Goal: Task Accomplishment & Management: Use online tool/utility

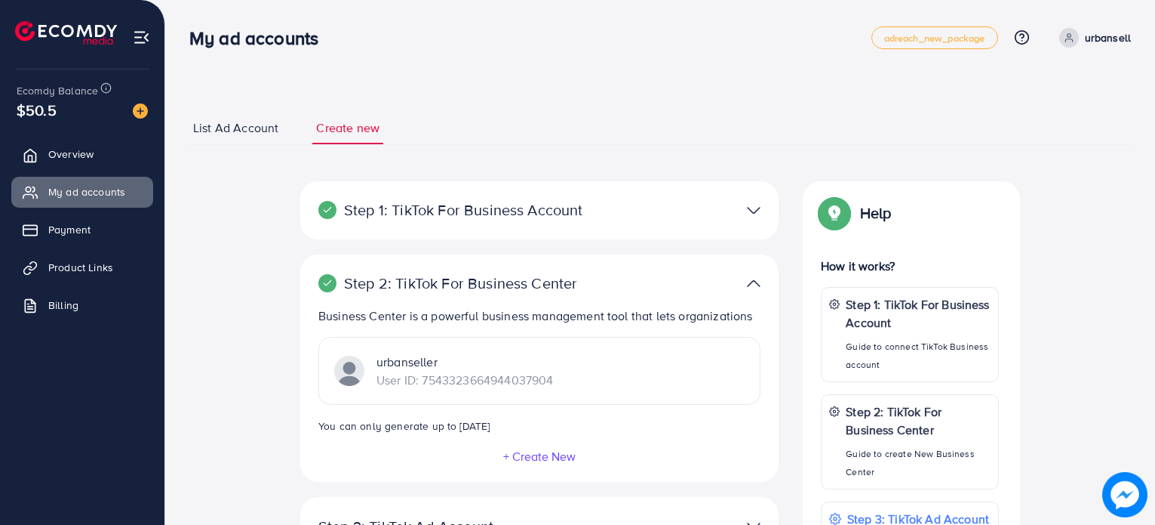
scroll to position [141, 0]
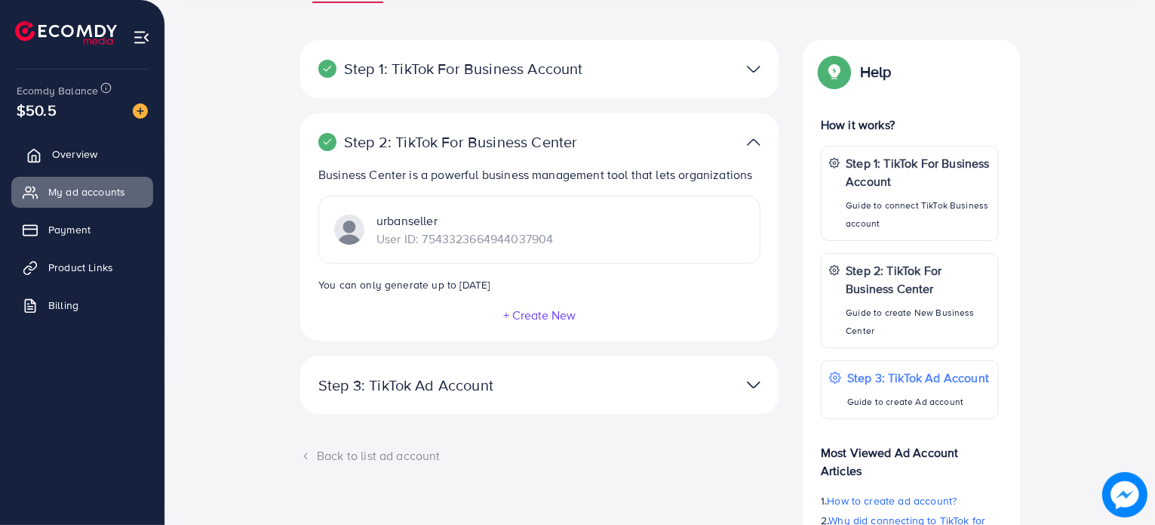
click at [103, 158] on link "Overview" at bounding box center [82, 154] width 142 height 30
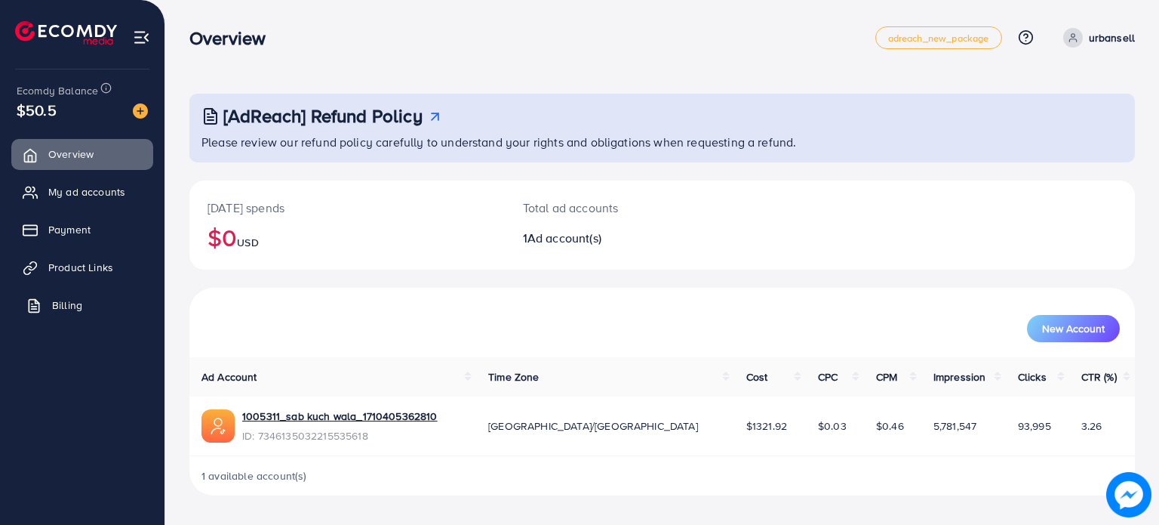
click at [85, 293] on link "Billing" at bounding box center [82, 305] width 142 height 30
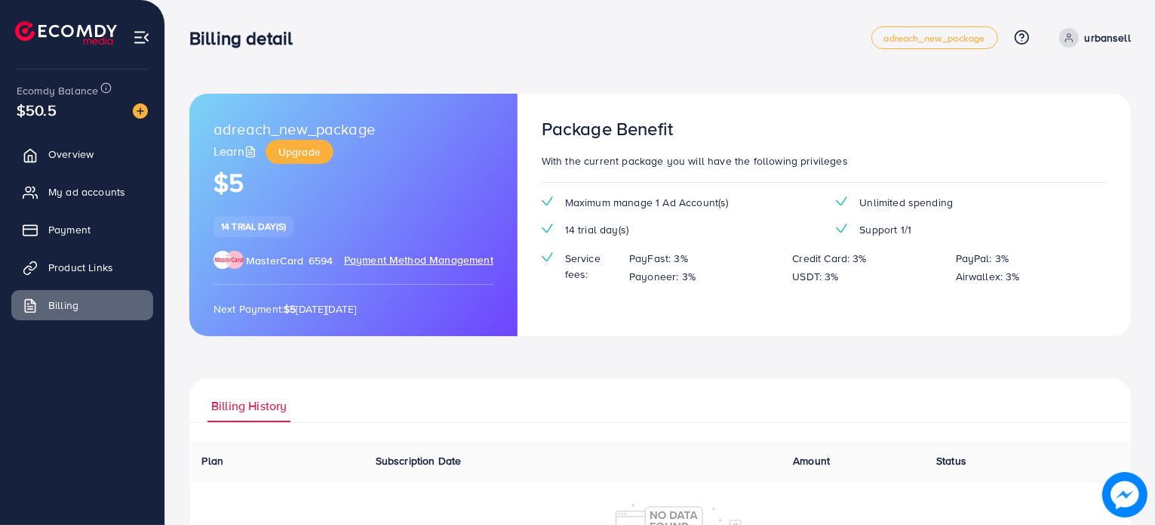
scroll to position [171, 0]
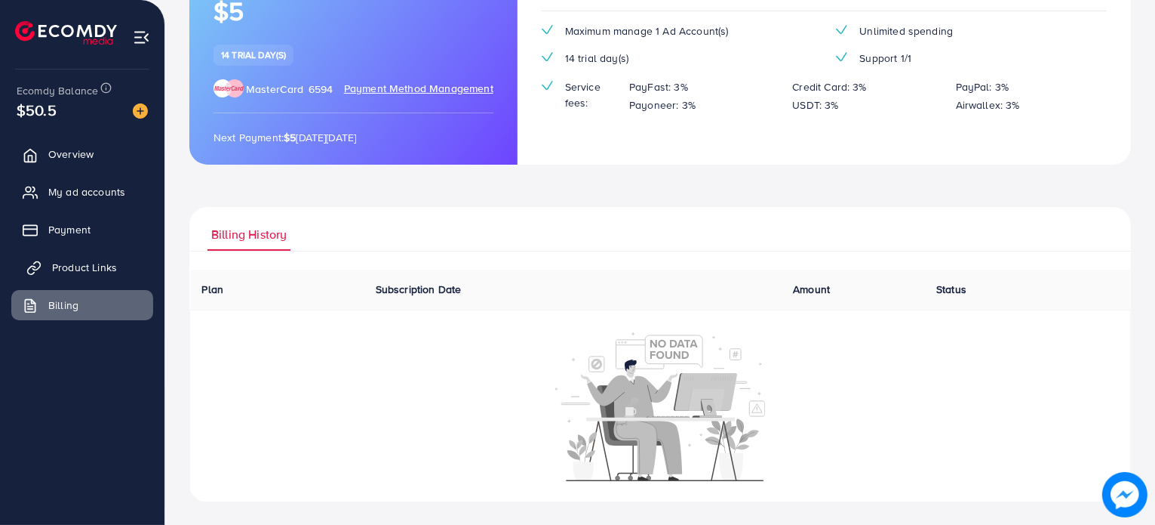
click at [109, 267] on span "Product Links" at bounding box center [84, 267] width 65 height 15
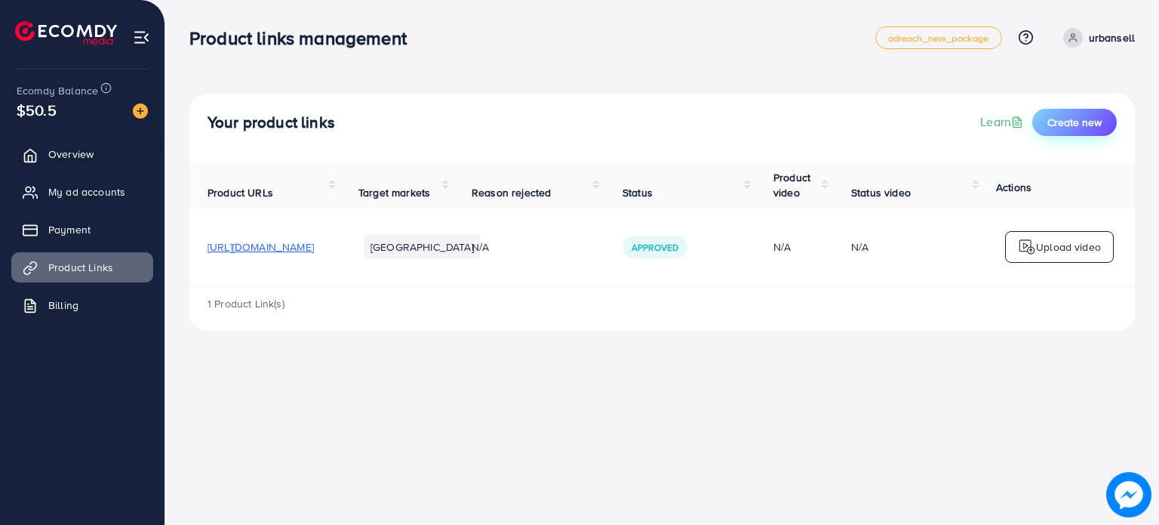
click at [1069, 131] on button "Create new" at bounding box center [1074, 122] width 85 height 27
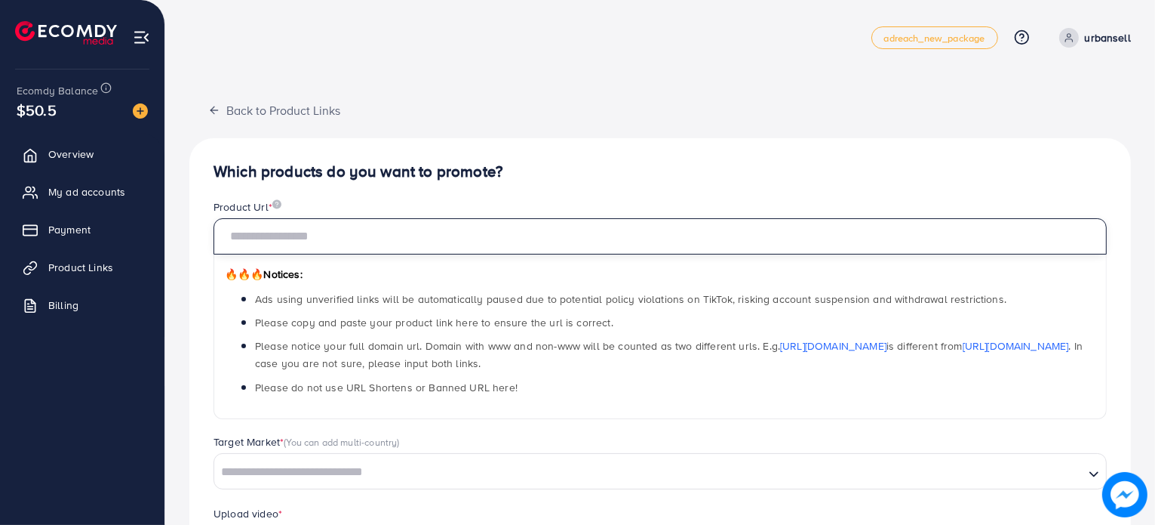
click at [422, 238] on input "text" at bounding box center [661, 236] width 894 height 36
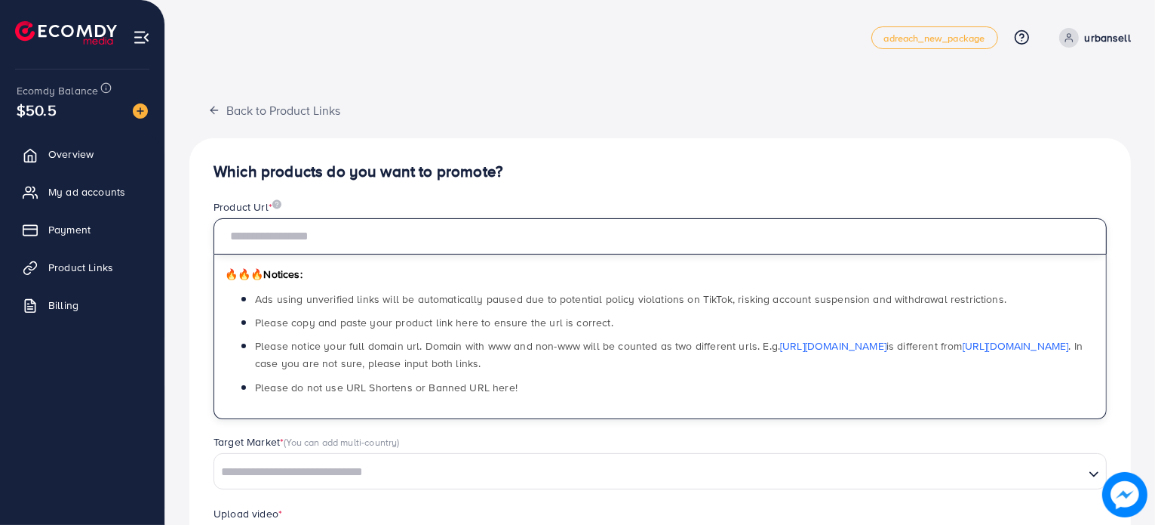
paste input "**********"
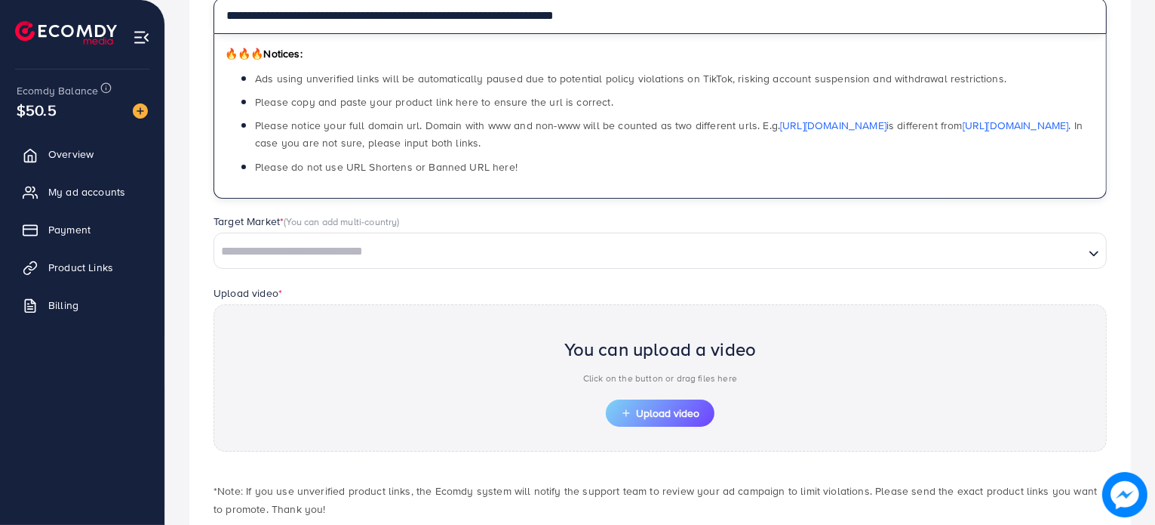
type input "**********"
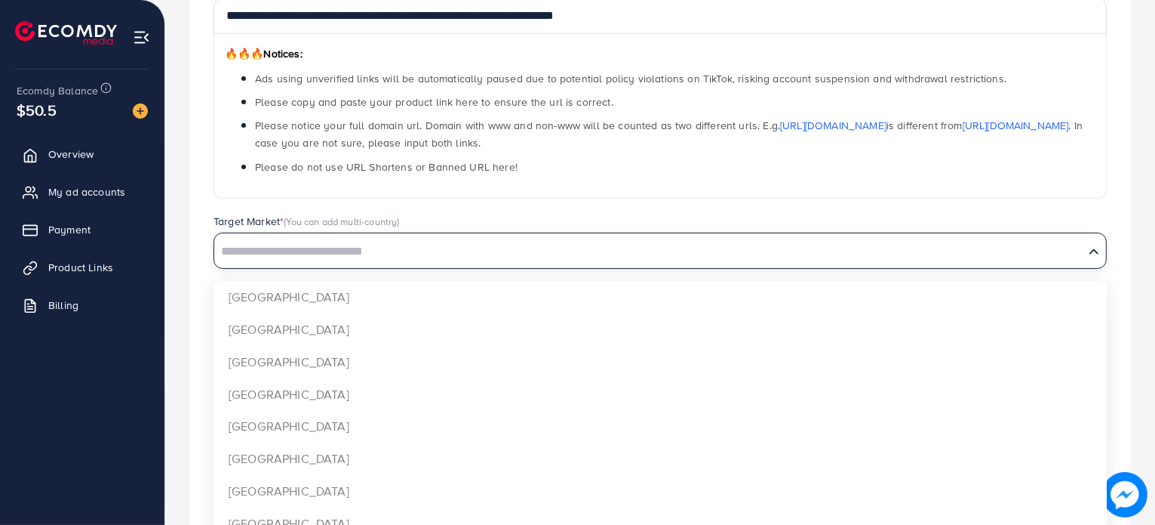
click at [326, 257] on input "Search for option" at bounding box center [649, 251] width 867 height 23
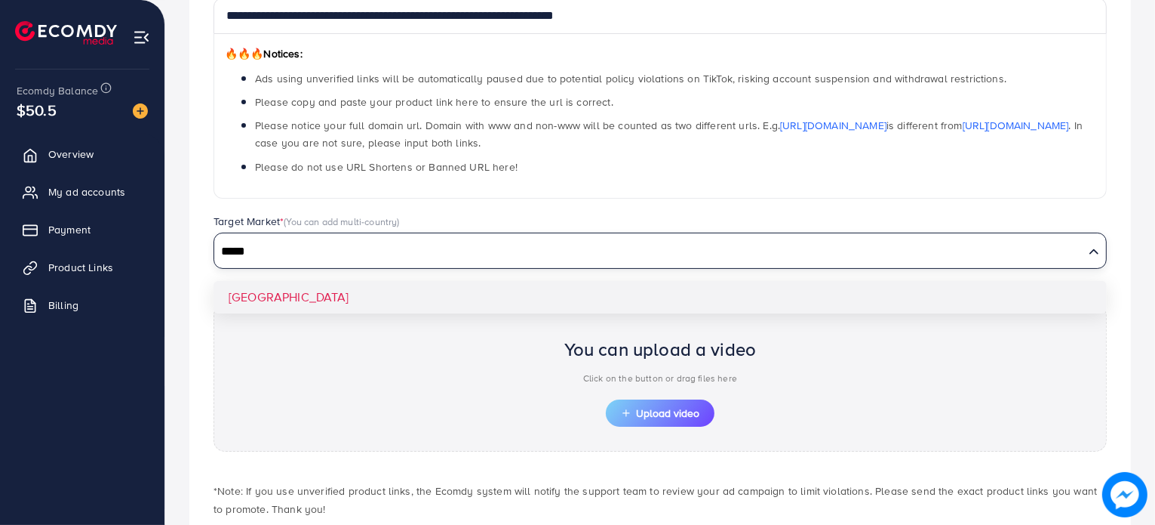
type input "*****"
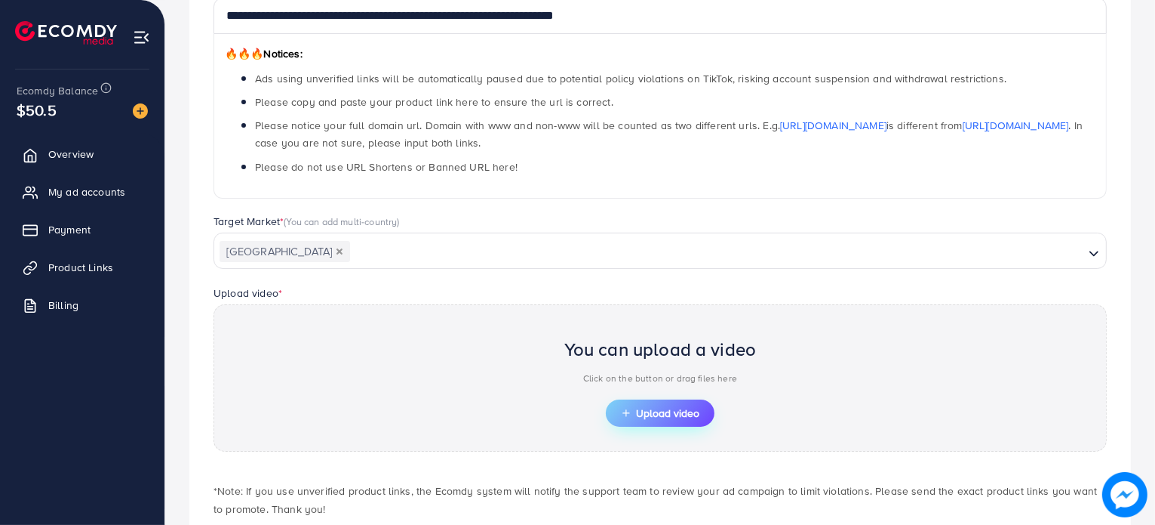
click at [664, 416] on span "Upload video" at bounding box center [660, 413] width 78 height 11
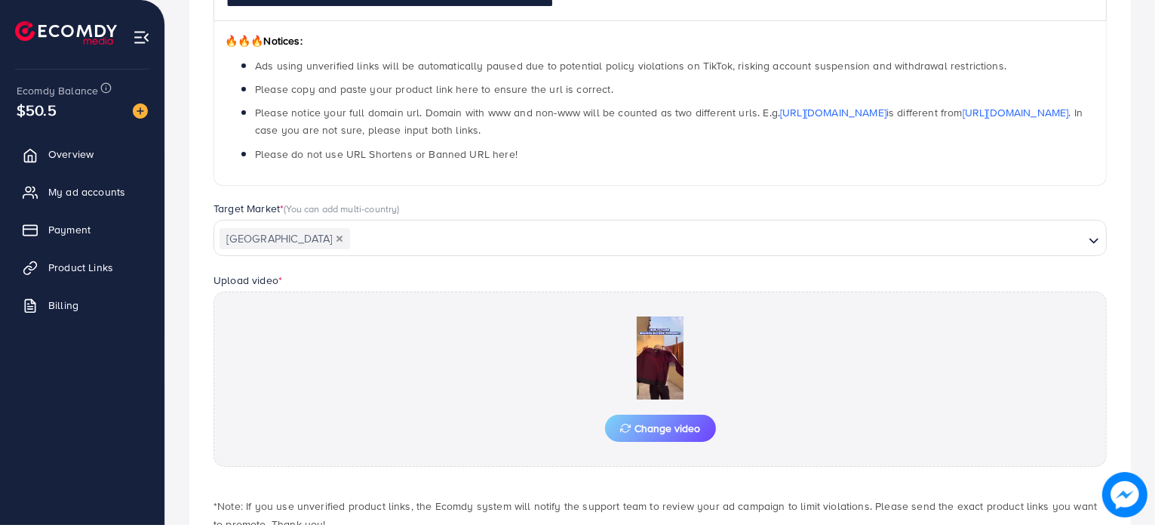
scroll to position [334, 0]
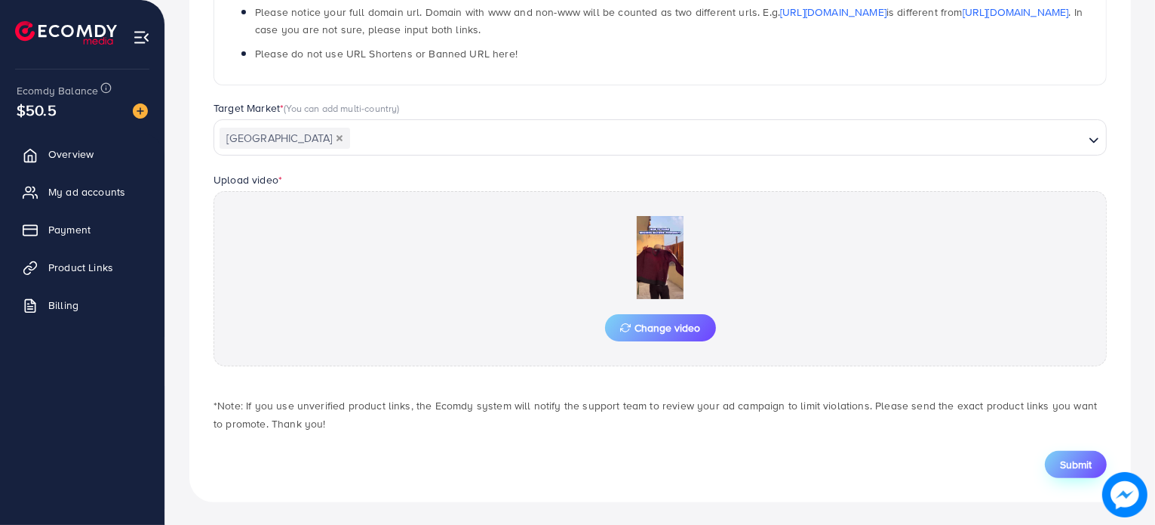
click at [1090, 457] on span "Submit" at bounding box center [1076, 464] width 32 height 15
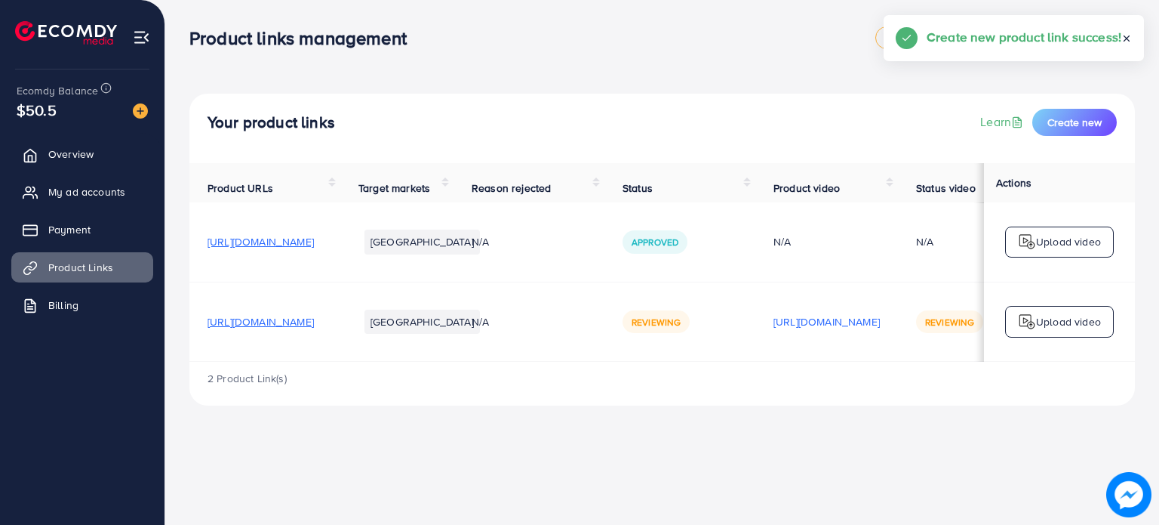
click at [1066, 326] on p "Upload video" at bounding box center [1068, 321] width 65 height 18
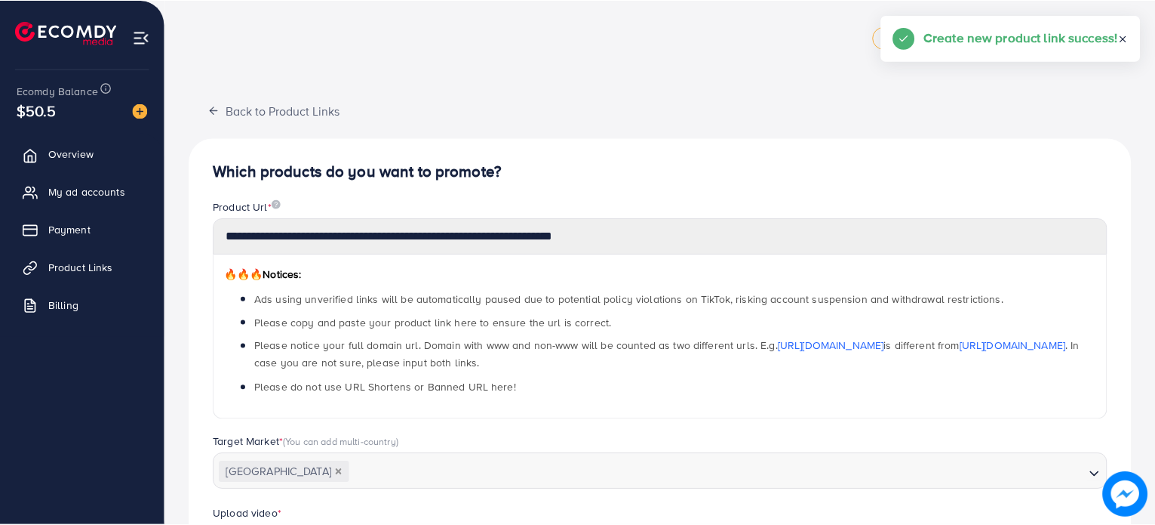
scroll to position [467, 0]
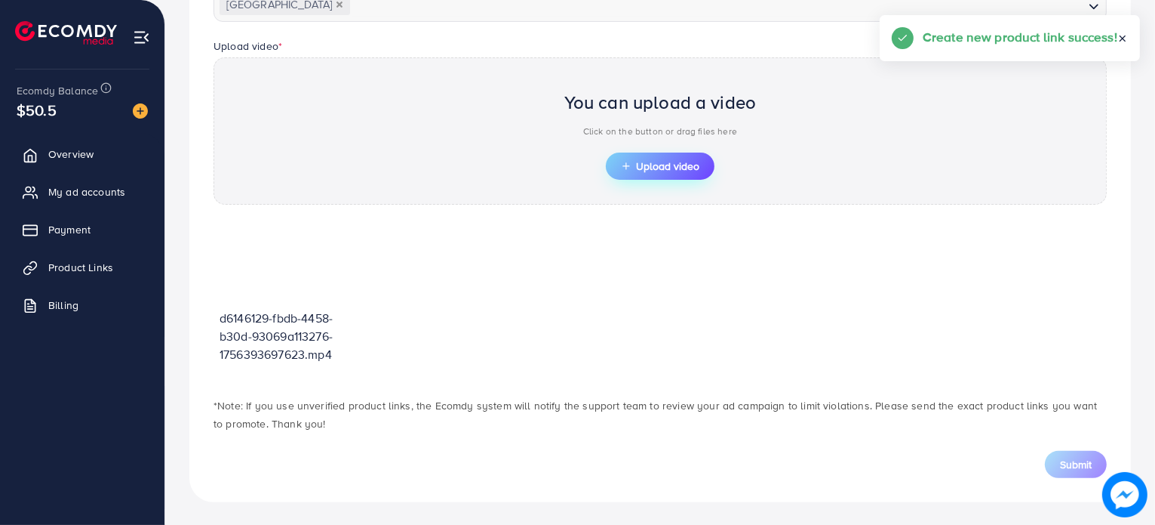
click at [652, 168] on span "Upload video" at bounding box center [660, 166] width 78 height 11
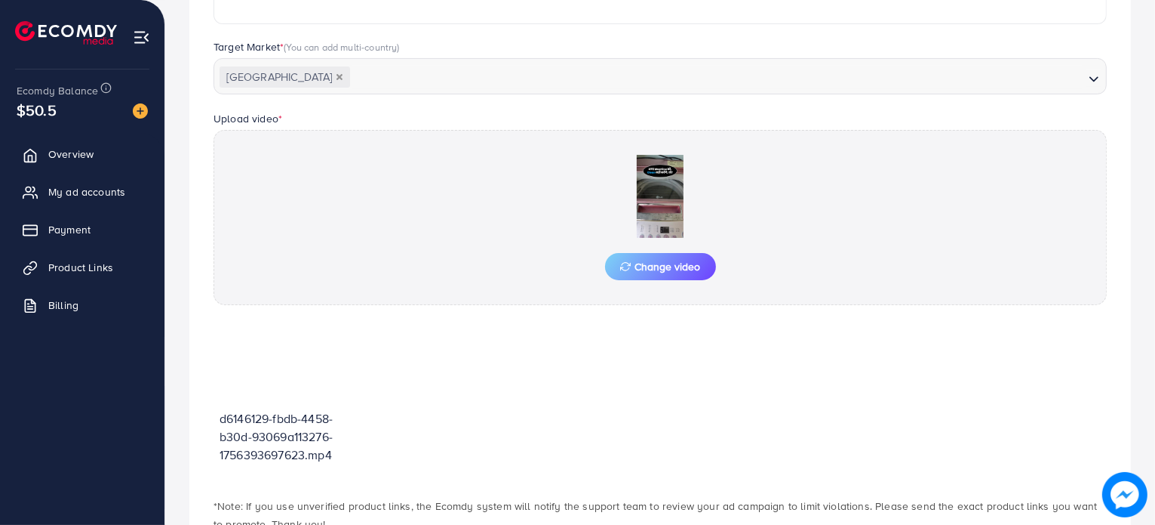
scroll to position [495, 0]
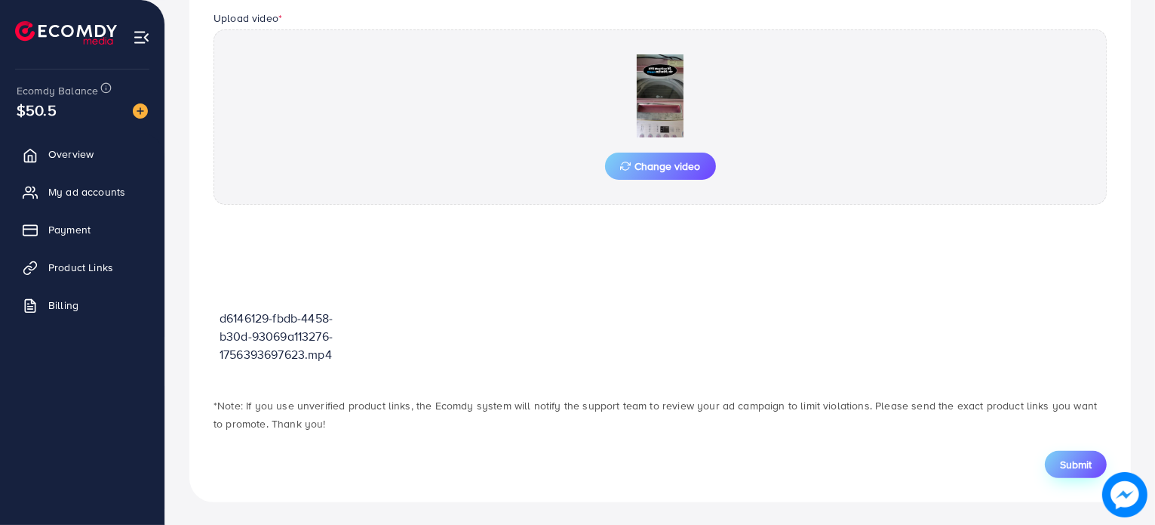
click at [1072, 473] on button "Submit" at bounding box center [1076, 464] width 62 height 27
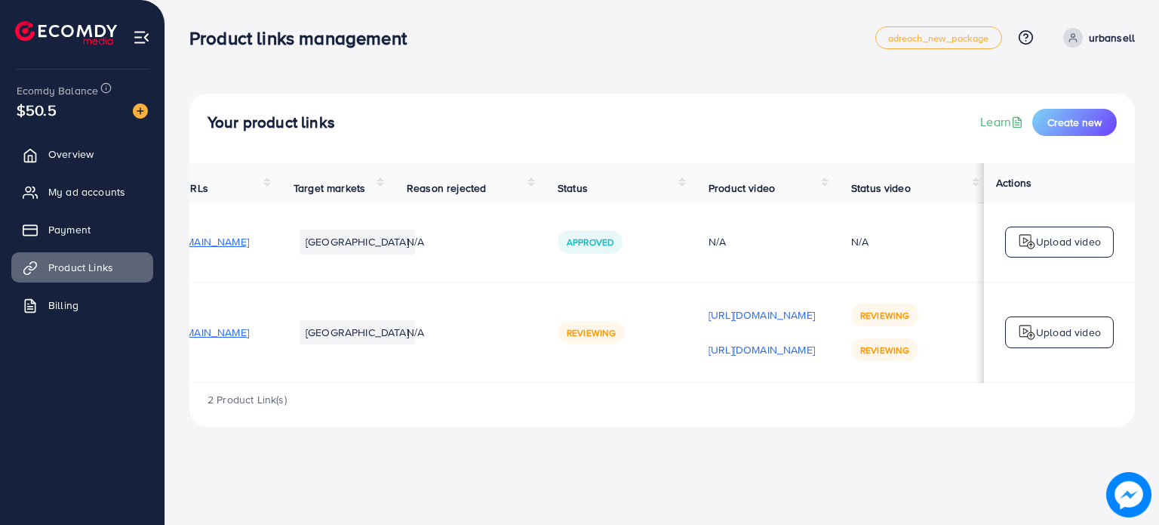
scroll to position [0, 94]
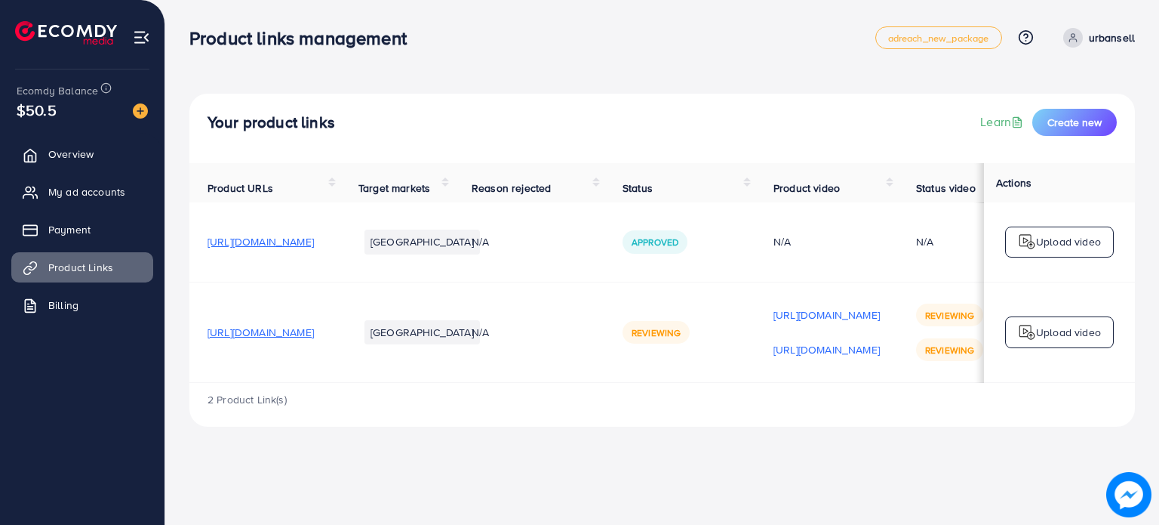
click at [1080, 332] on p "Upload video" at bounding box center [1068, 332] width 65 height 18
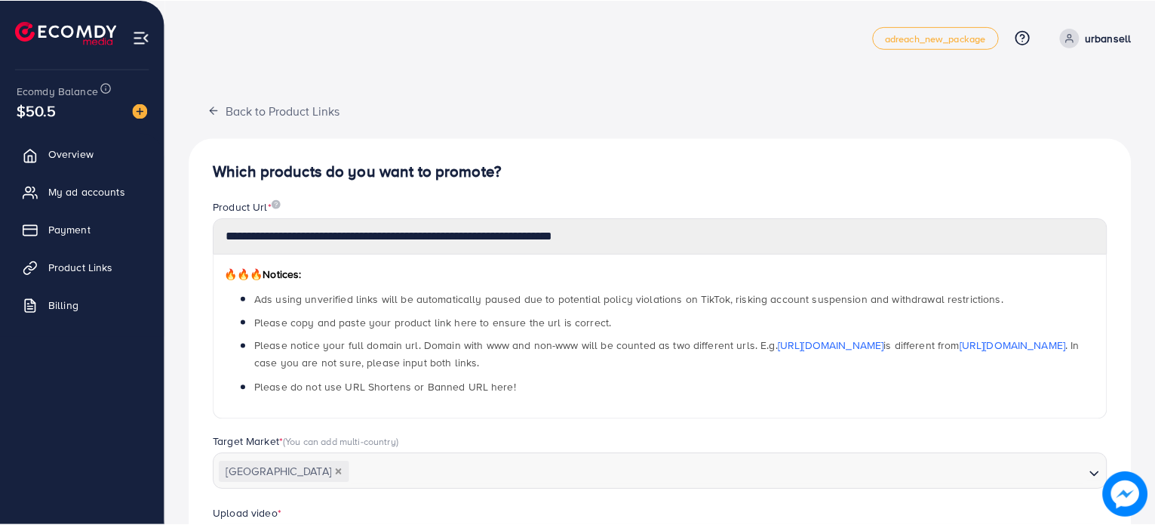
scroll to position [467, 0]
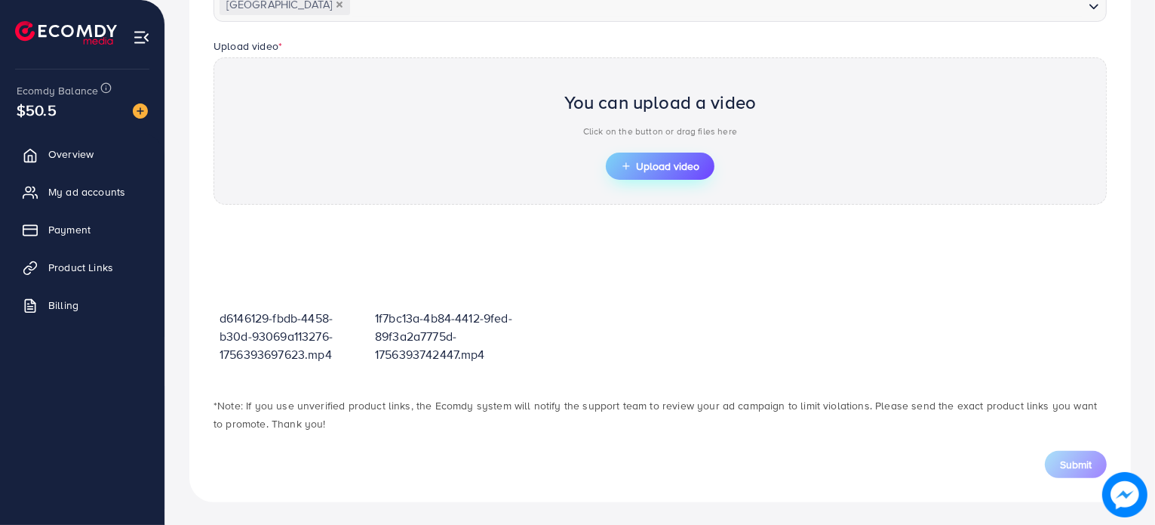
click at [669, 155] on button "Upload video" at bounding box center [660, 165] width 109 height 27
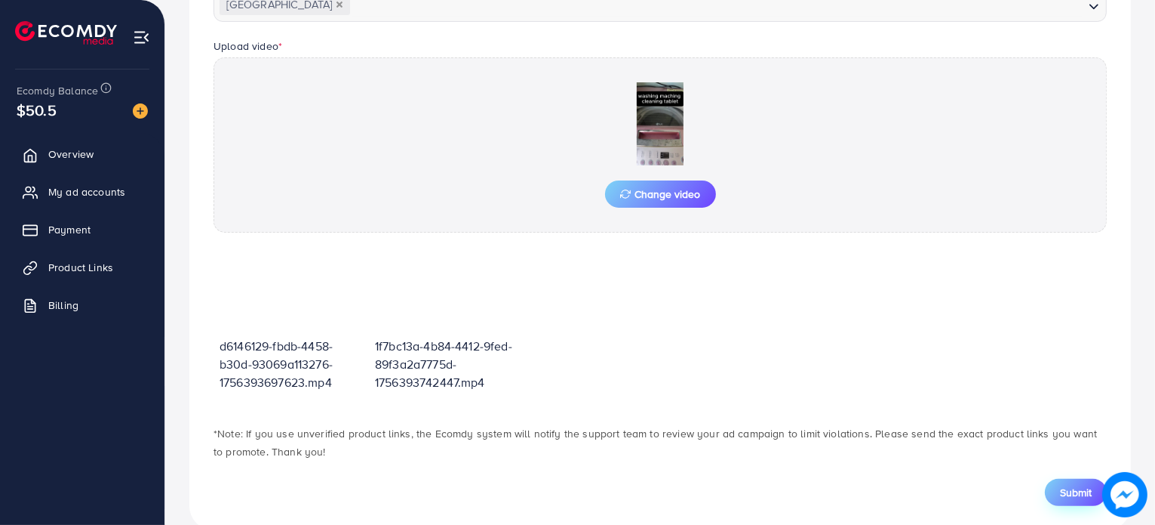
click at [1057, 491] on button "Submit" at bounding box center [1076, 491] width 62 height 27
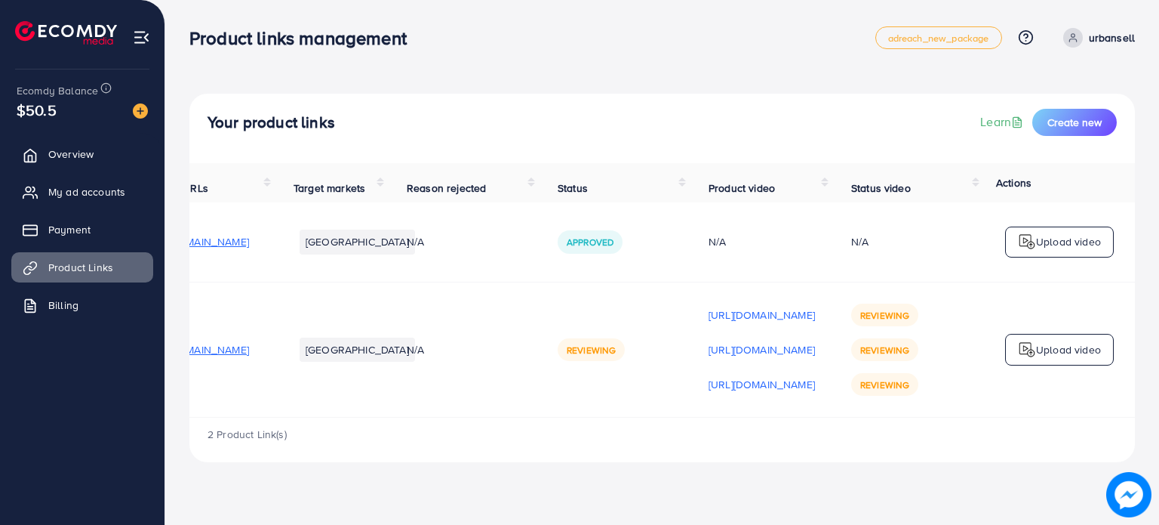
scroll to position [0, 249]
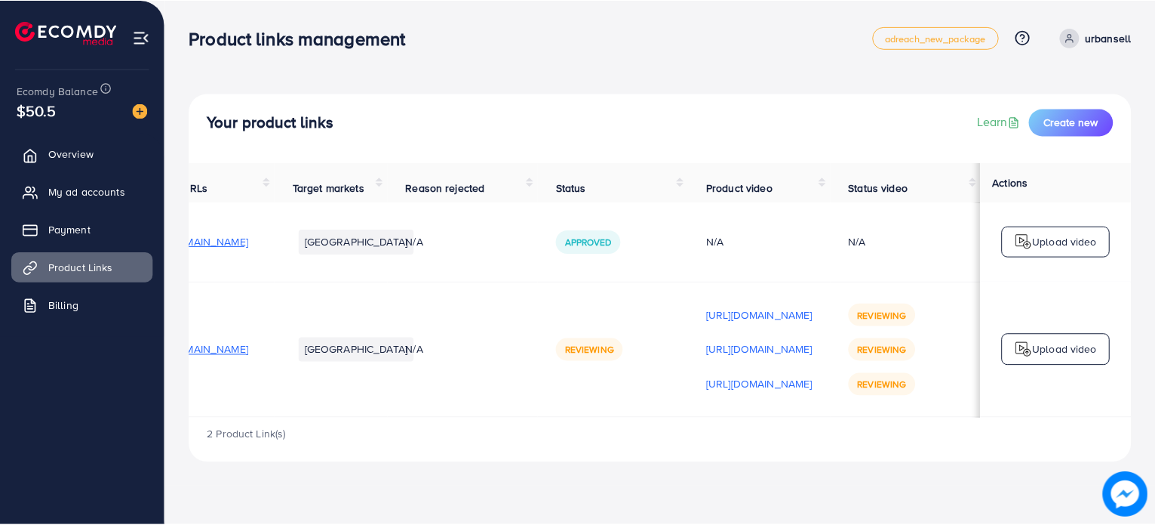
scroll to position [0, 178]
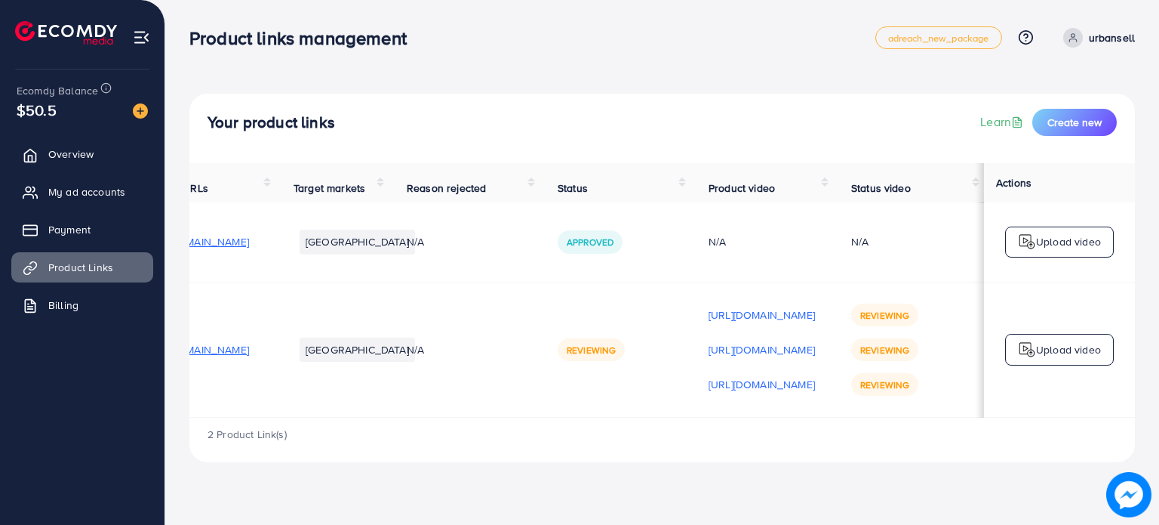
click at [1113, 38] on p "urbansell" at bounding box center [1112, 38] width 46 height 18
click at [1037, 97] on span "Profile" at bounding box center [1041, 90] width 35 height 18
select select "********"
